Goal: Go to known website: Go to known website

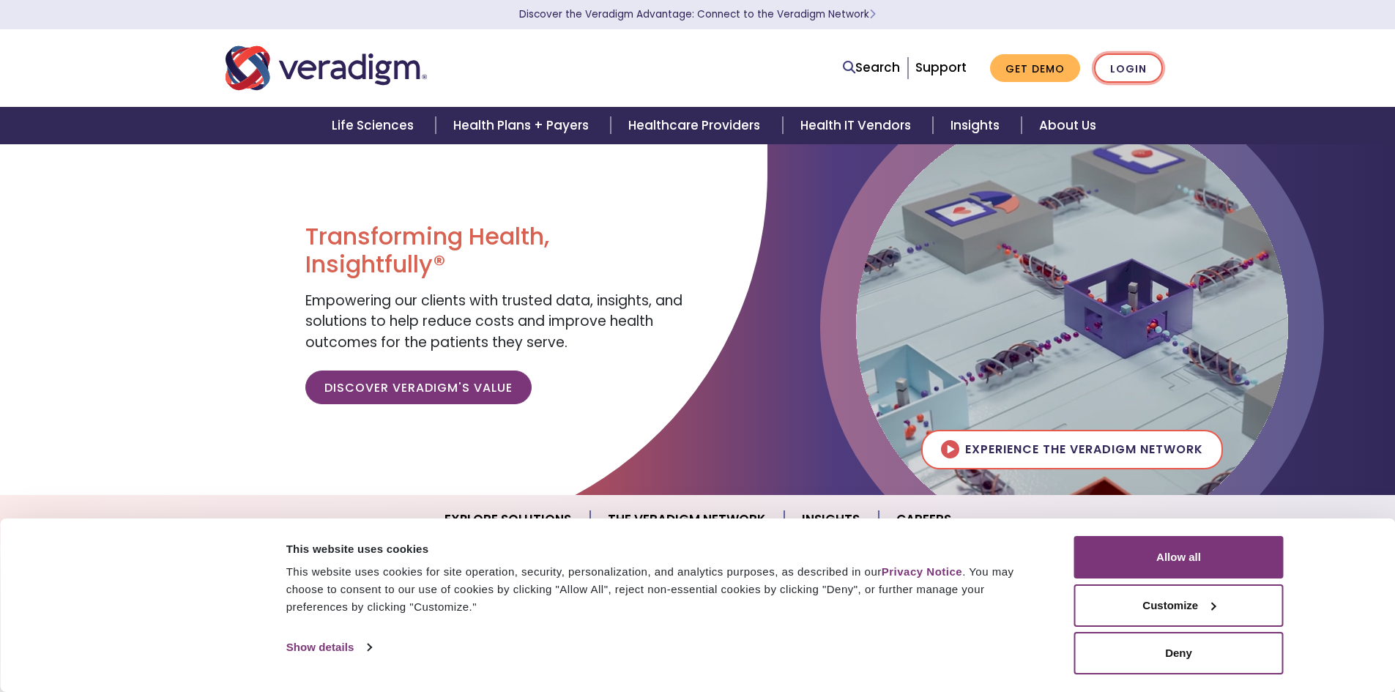
click at [1128, 67] on link "Login" at bounding box center [1128, 68] width 69 height 30
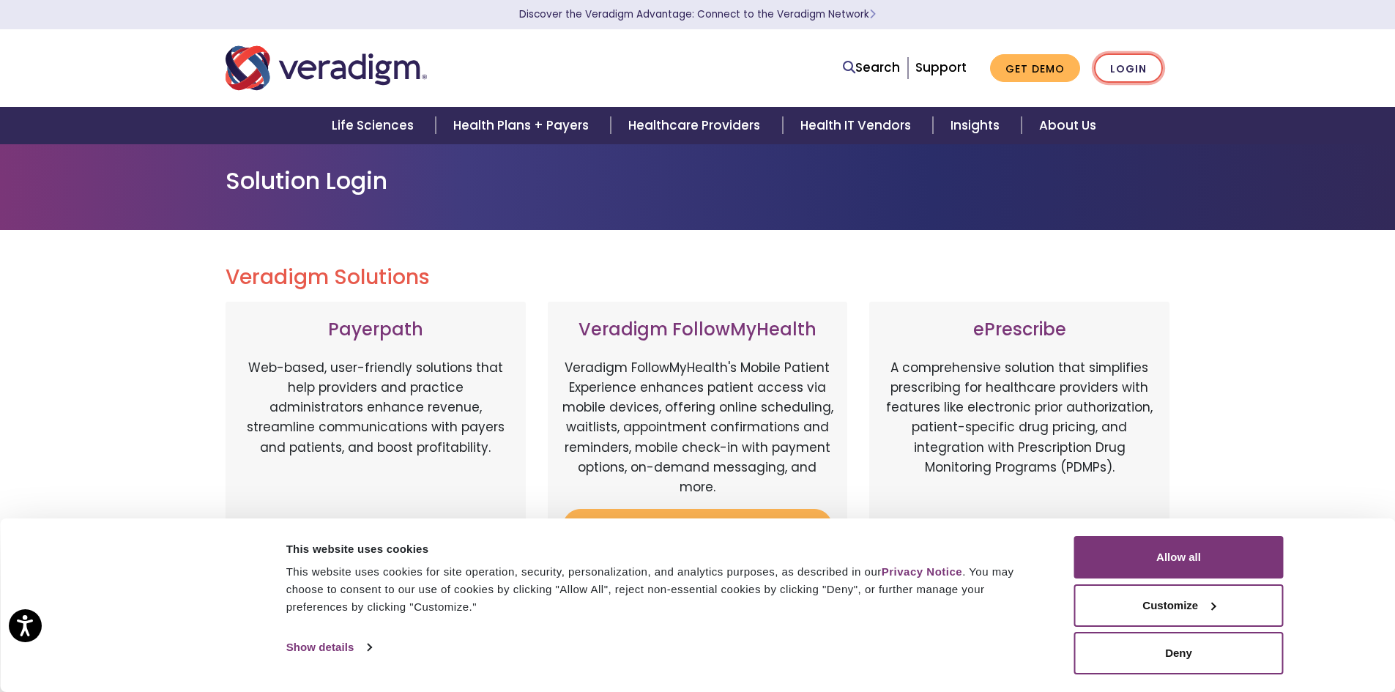
click at [1134, 70] on link "Login" at bounding box center [1128, 68] width 69 height 30
click at [1180, 653] on button "Deny" at bounding box center [1178, 653] width 209 height 42
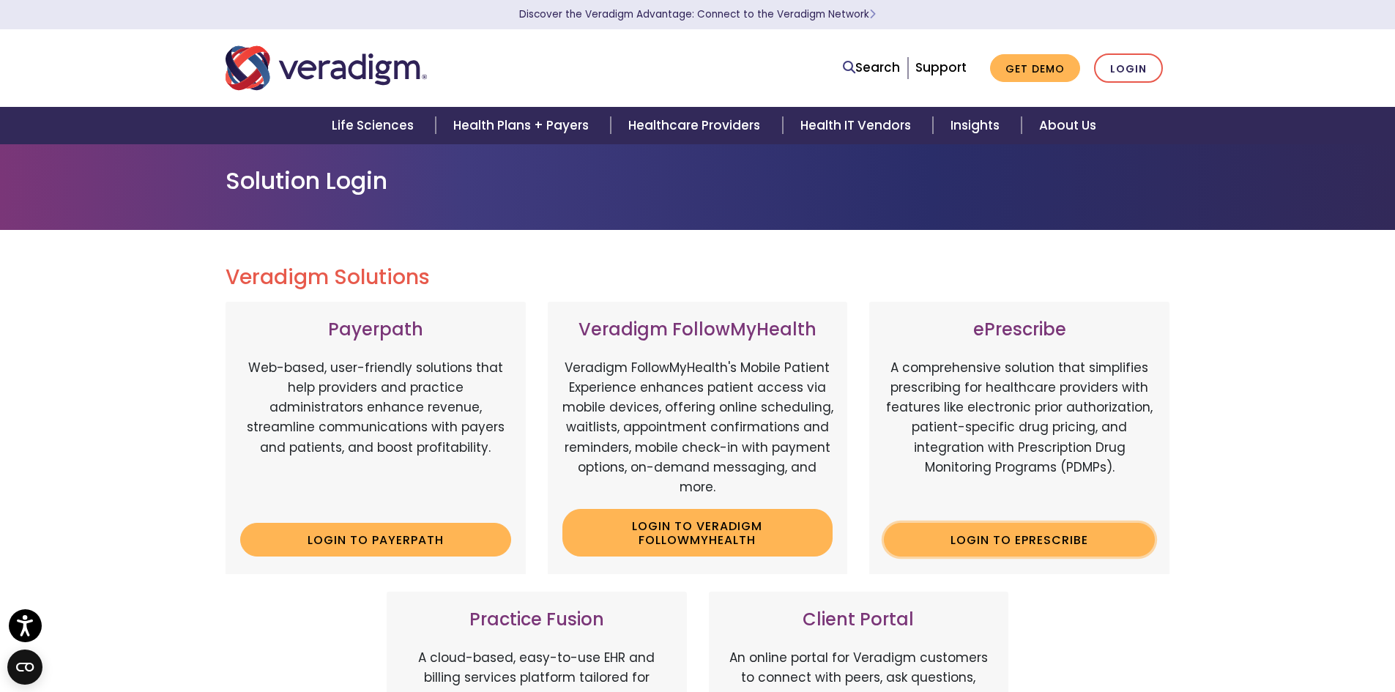
click at [1057, 532] on link "Login to ePrescribe" at bounding box center [1019, 540] width 271 height 34
click at [1048, 542] on link "Login to ePrescribe" at bounding box center [1019, 540] width 271 height 34
